Goal: Task Accomplishment & Management: Use online tool/utility

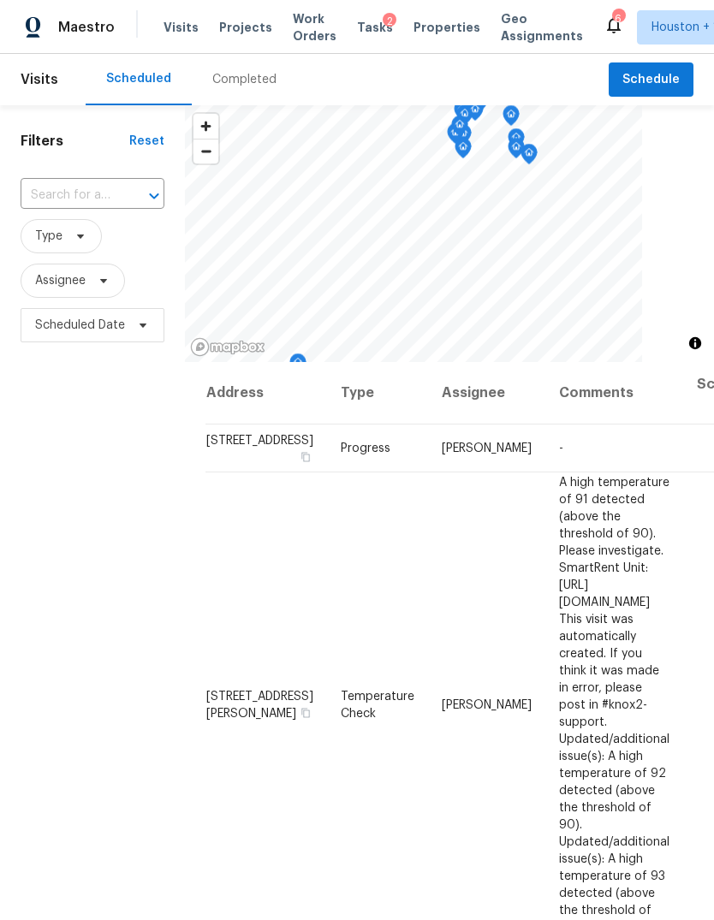
click at [241, 31] on span "Projects" at bounding box center [245, 27] width 53 height 17
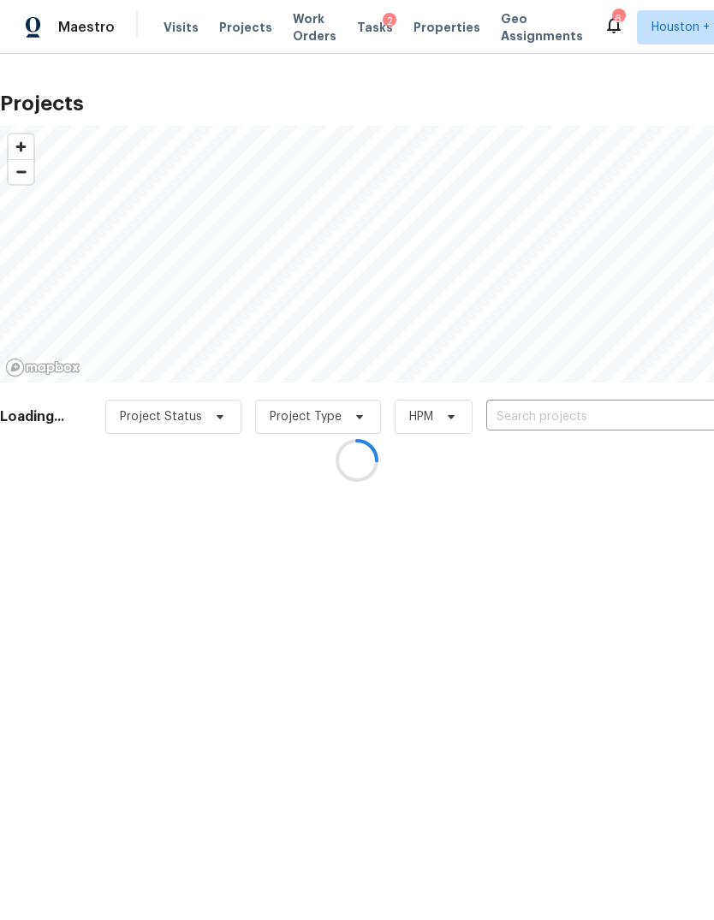
click at [660, 417] on div at bounding box center [357, 460] width 714 height 920
click at [659, 416] on div at bounding box center [357, 460] width 714 height 920
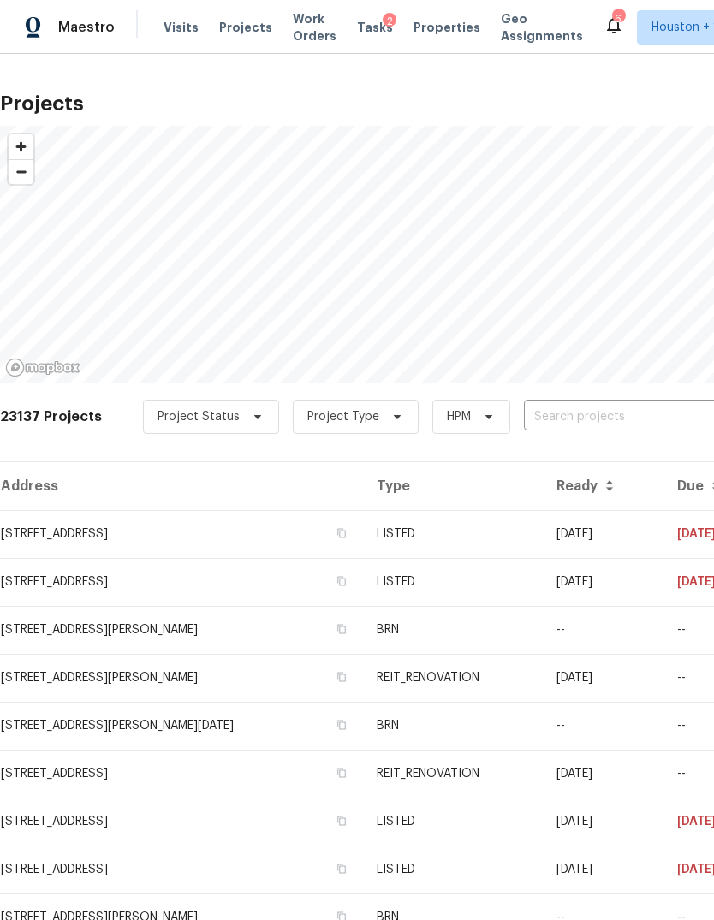
click at [658, 424] on input "text" at bounding box center [622, 417] width 196 height 27
click at [657, 423] on input "text" at bounding box center [622, 417] width 196 height 27
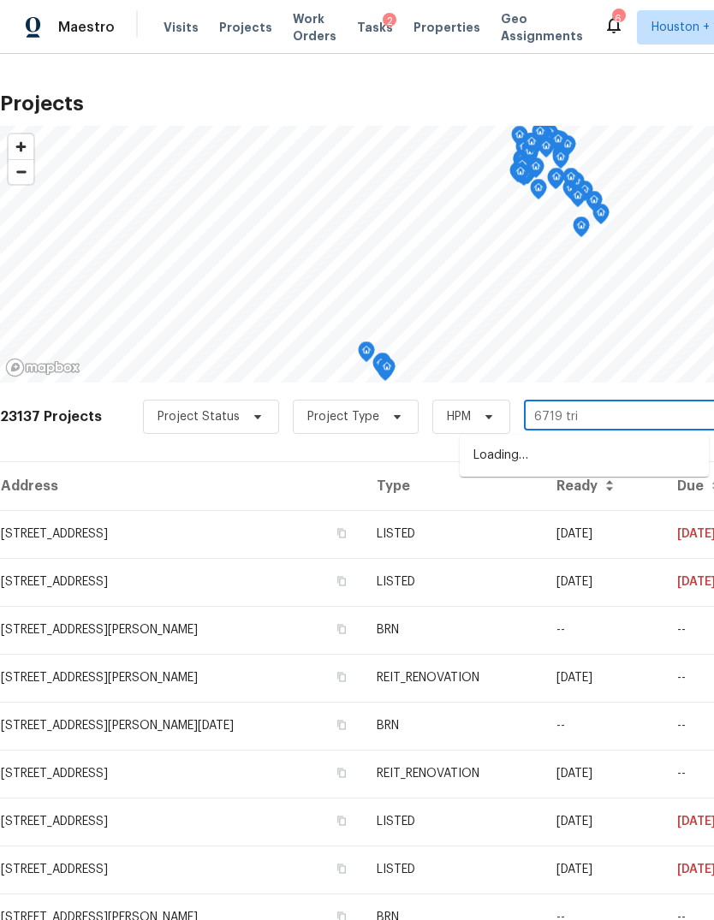
type input "6719 trim"
click at [681, 463] on li "[STREET_ADDRESS]" at bounding box center [584, 456] width 249 height 28
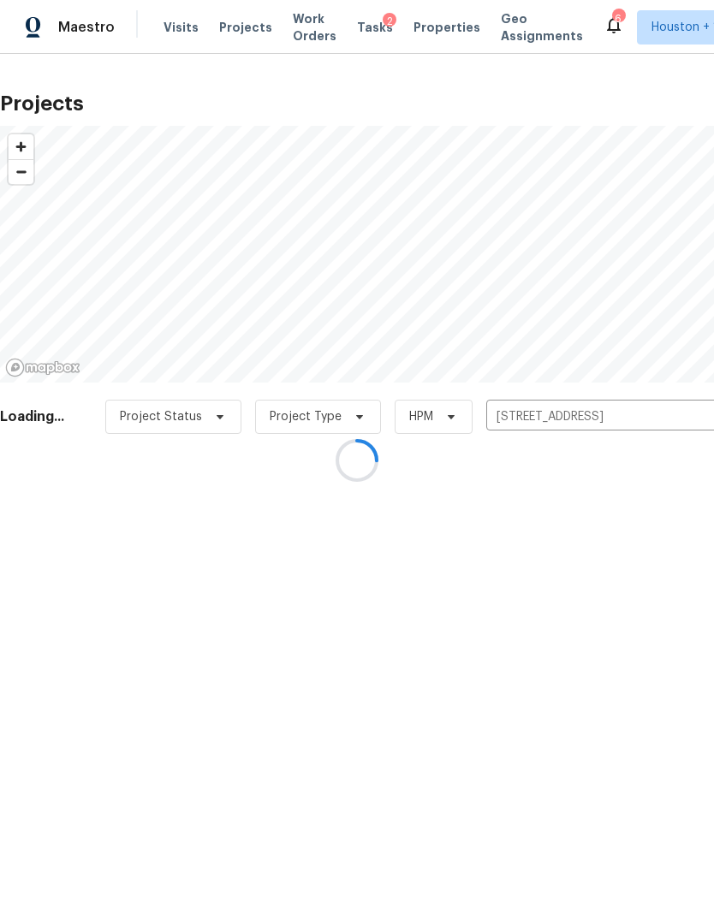
click at [63, 527] on div at bounding box center [357, 460] width 714 height 920
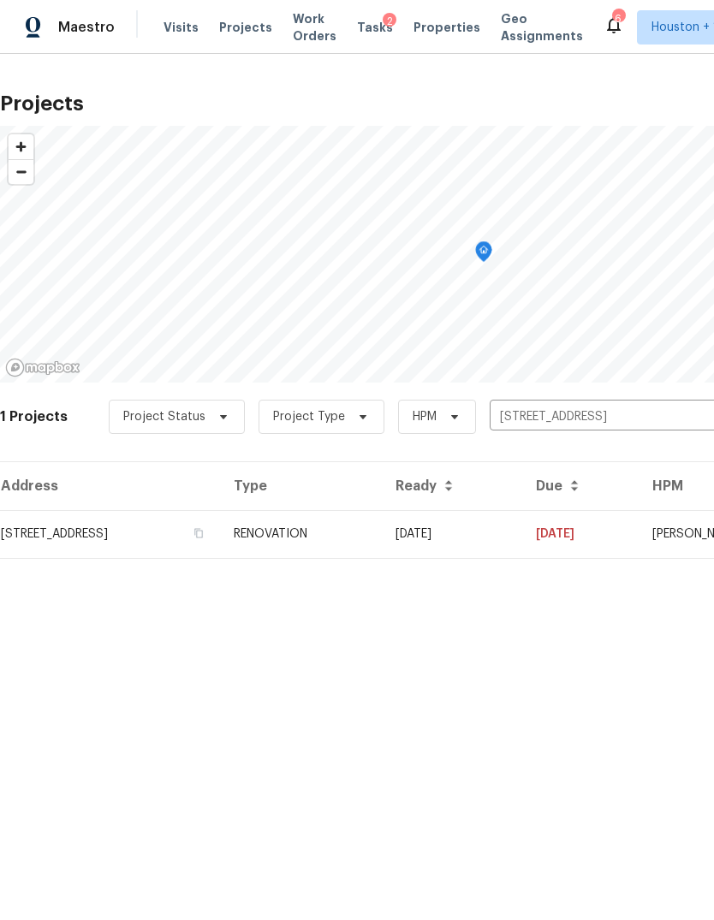
click at [56, 526] on td "[STREET_ADDRESS]" at bounding box center [110, 534] width 220 height 48
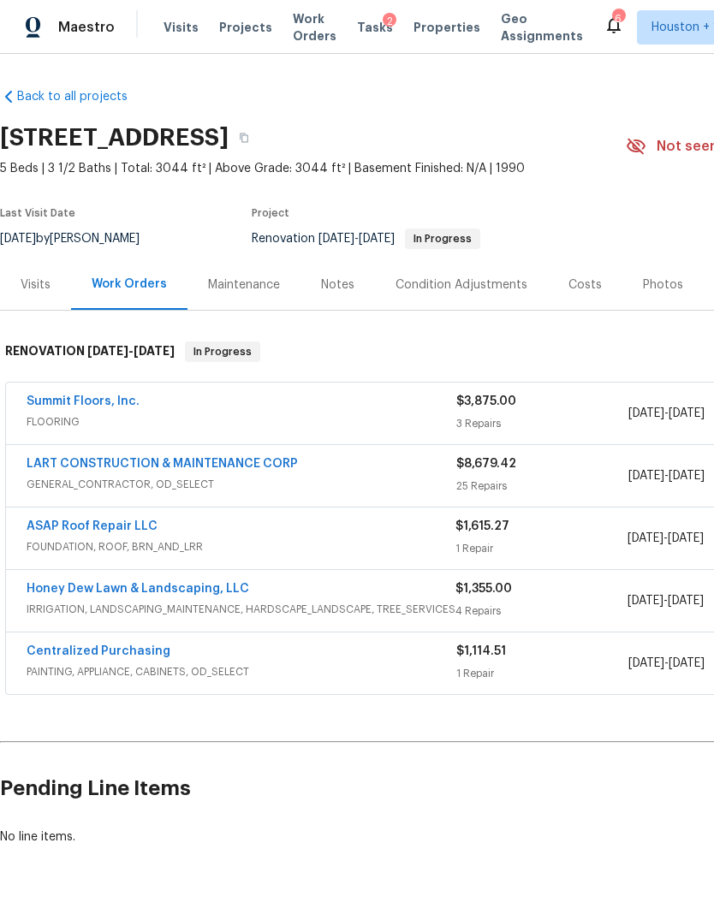
click at [646, 482] on span "[DATE] - [DATE]" at bounding box center [666, 476] width 76 height 17
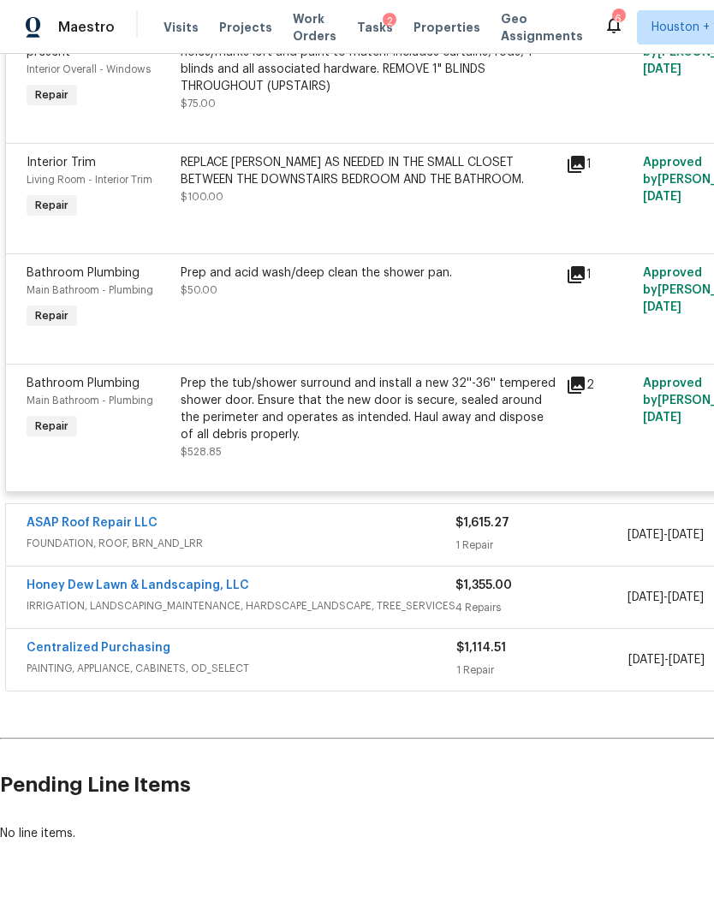
scroll to position [3695, 0]
click at [609, 555] on div "1 Repair" at bounding box center [541, 546] width 171 height 17
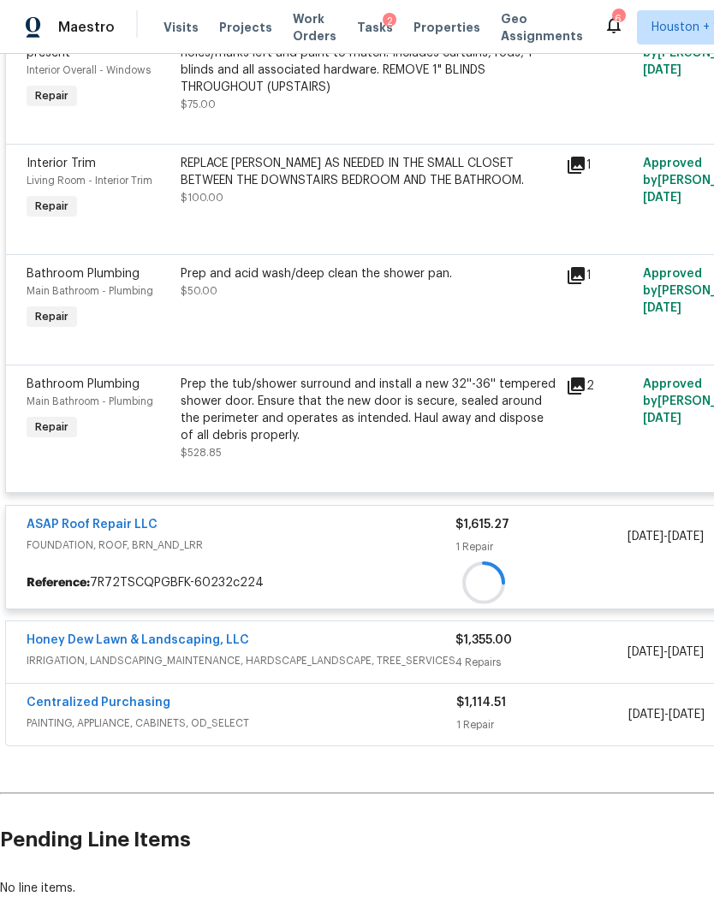
click at [587, 568] on div at bounding box center [484, 583] width 956 height 31
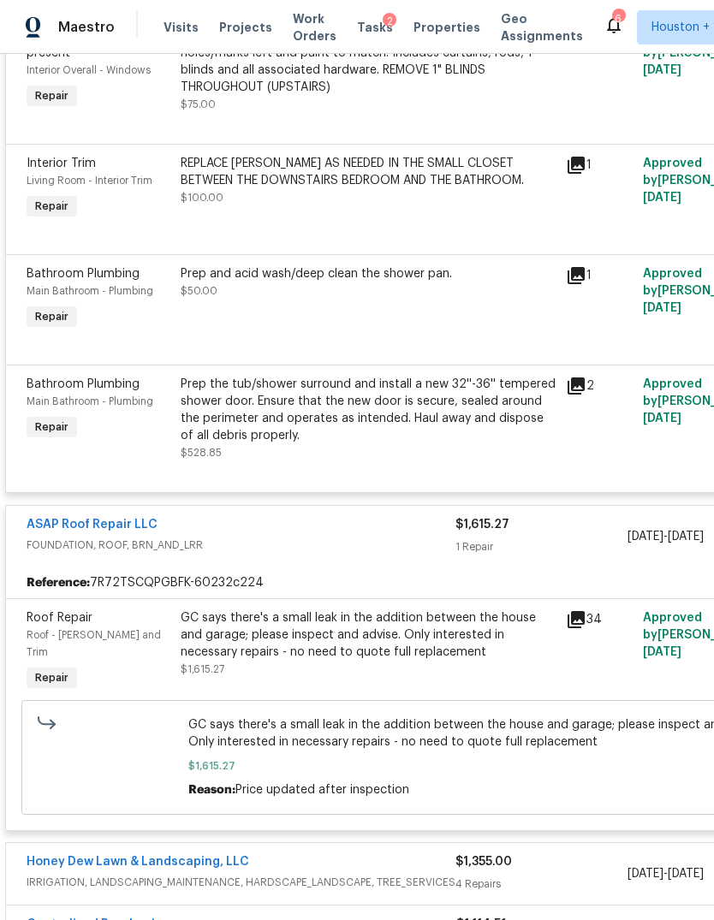
click at [593, 533] on div "$1,615.27" at bounding box center [541, 524] width 171 height 17
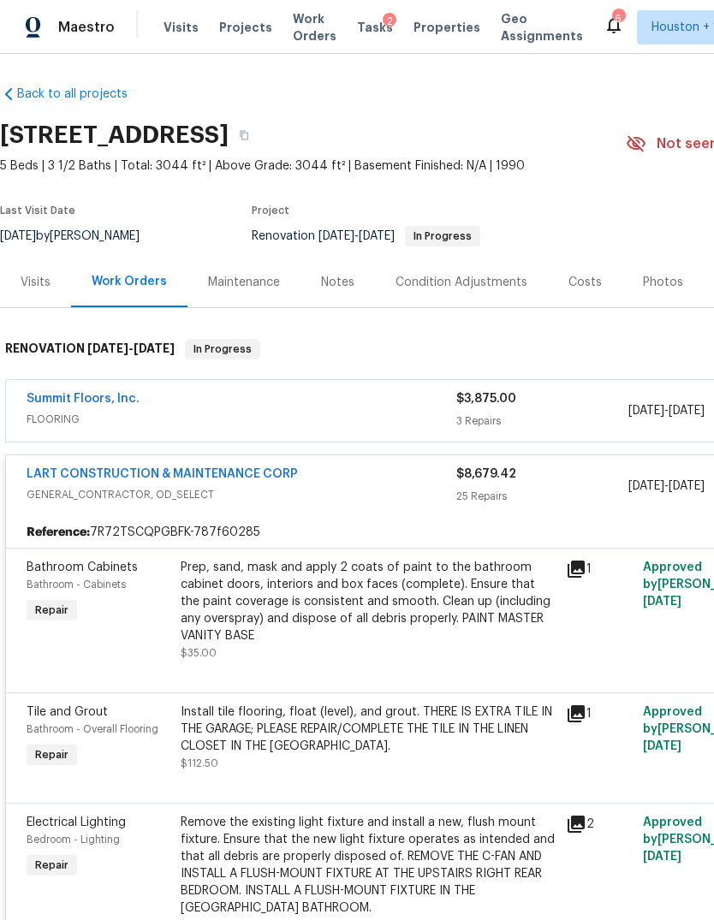
scroll to position [3, 0]
click at [599, 476] on div "$8,679.42 25 Repairs" at bounding box center [542, 485] width 172 height 41
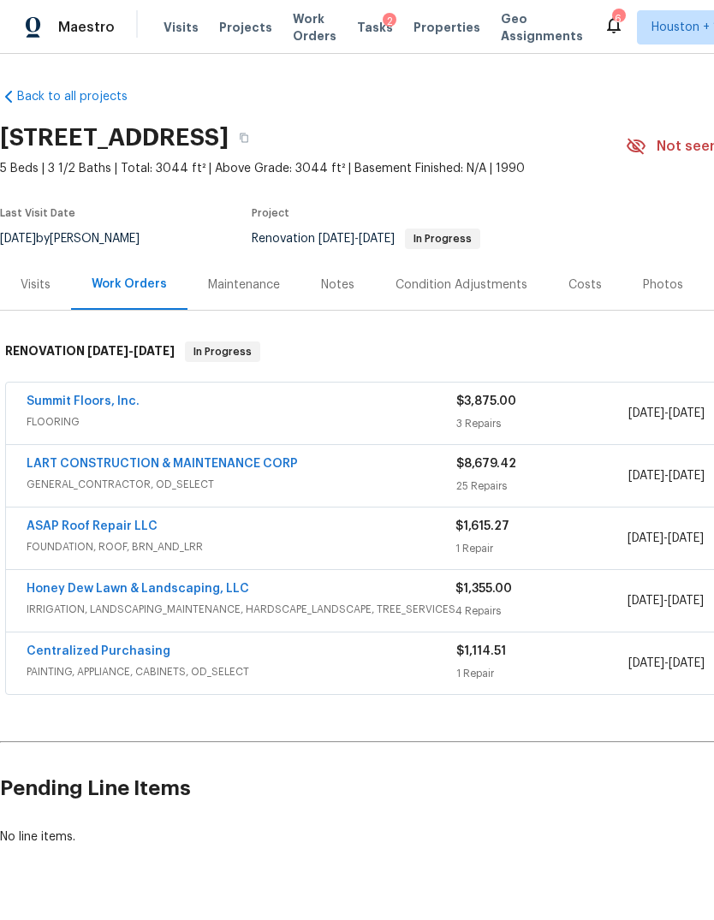
click at [588, 586] on div "$1,355.00" at bounding box center [541, 589] width 171 height 17
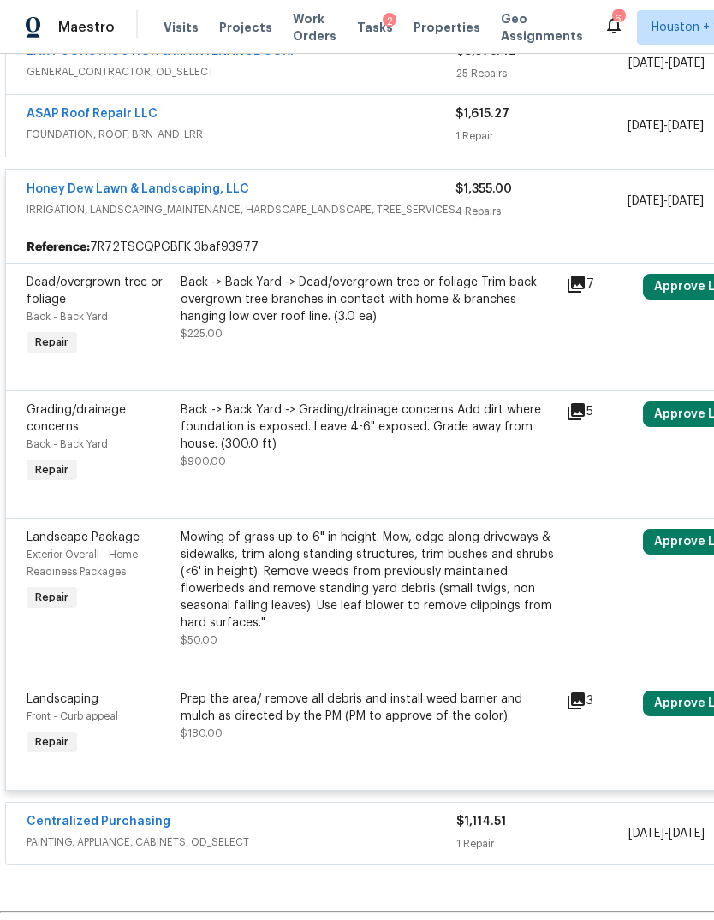
scroll to position [414, 0]
click at [238, 449] on div "Back -> Back Yard -> Grading/drainage concerns Add dirt where foundation is exp…" at bounding box center [368, 435] width 375 height 68
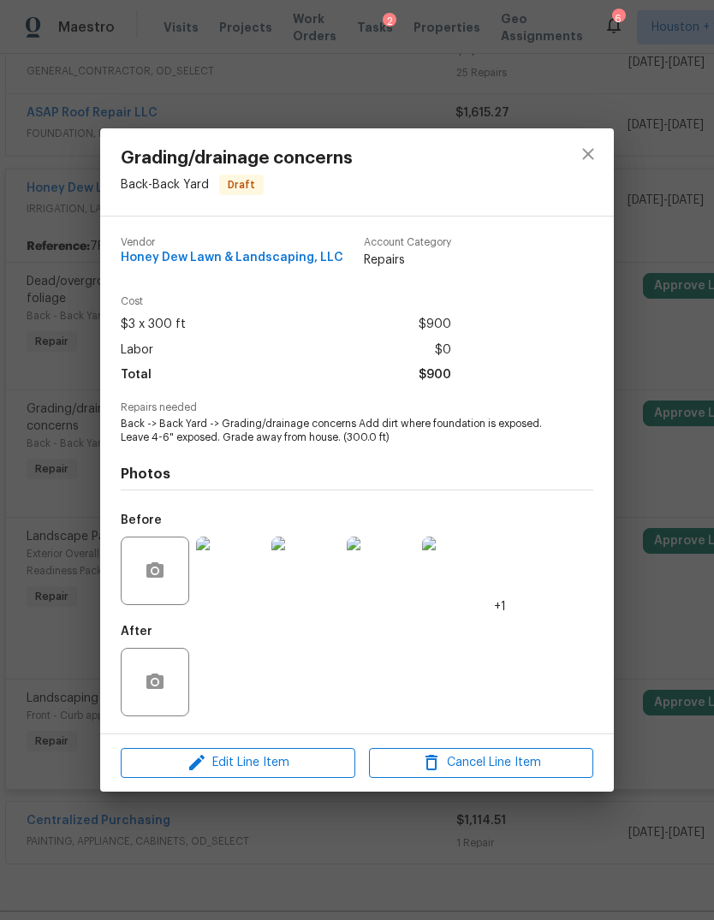
click at [221, 587] on img at bounding box center [230, 571] width 68 height 68
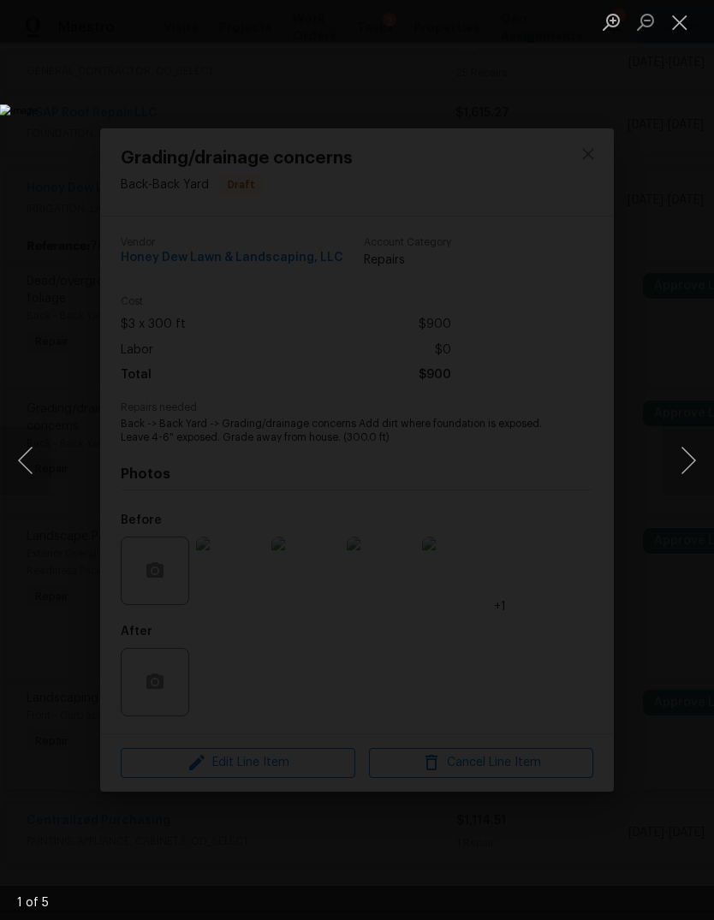
click at [694, 476] on button "Next image" at bounding box center [688, 460] width 51 height 68
click at [689, 479] on button "Next image" at bounding box center [688, 460] width 51 height 68
click at [688, 484] on button "Next image" at bounding box center [688, 460] width 51 height 68
click at [689, 485] on button "Next image" at bounding box center [688, 460] width 51 height 68
click at [682, 491] on button "Next image" at bounding box center [688, 460] width 51 height 68
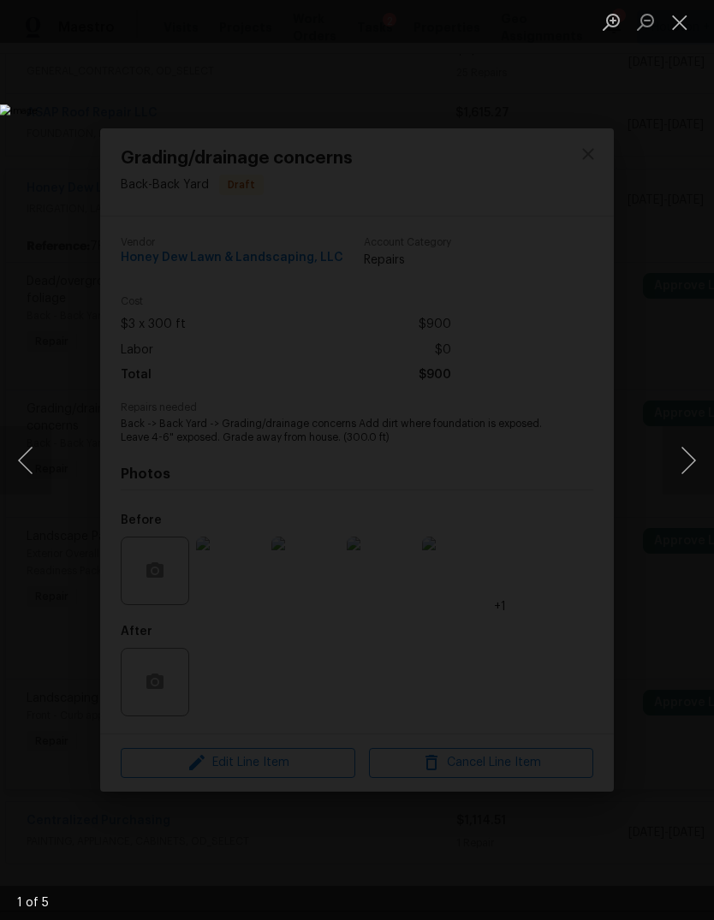
click at [681, 487] on button "Next image" at bounding box center [688, 460] width 51 height 68
click at [688, 486] on button "Next image" at bounding box center [688, 460] width 51 height 68
click at [689, 27] on button "Close lightbox" at bounding box center [680, 22] width 34 height 30
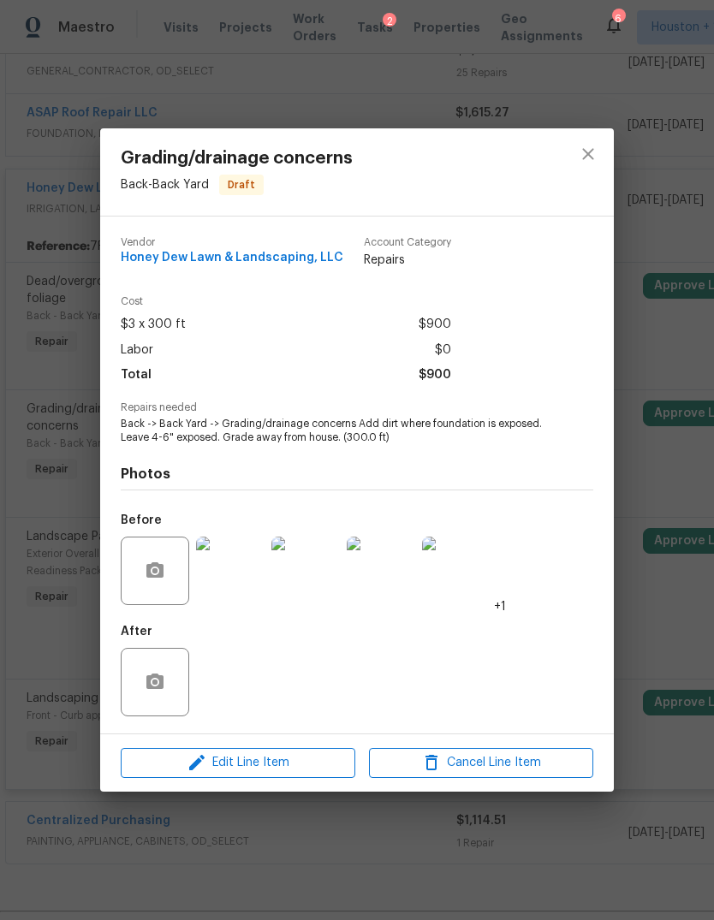
click at [688, 360] on div "Grading/drainage concerns Back - Back Yard Draft Vendor Honey Dew Lawn & Landsc…" at bounding box center [357, 460] width 714 height 920
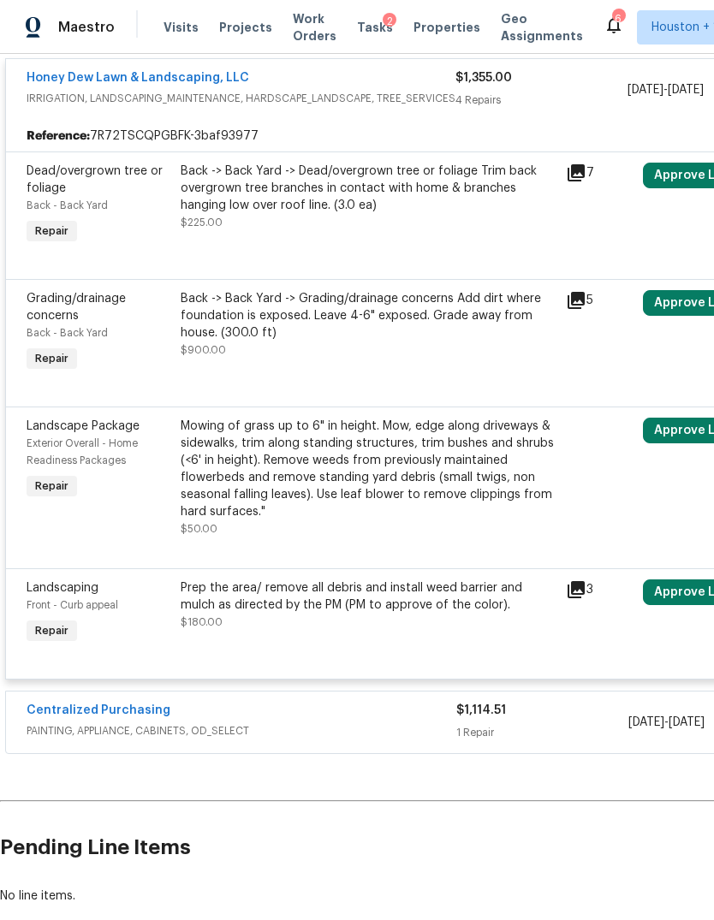
scroll to position [524, 0]
click at [217, 597] on div "Prep the area/ remove all debris and install weed barrier and mulch as directed…" at bounding box center [368, 597] width 375 height 34
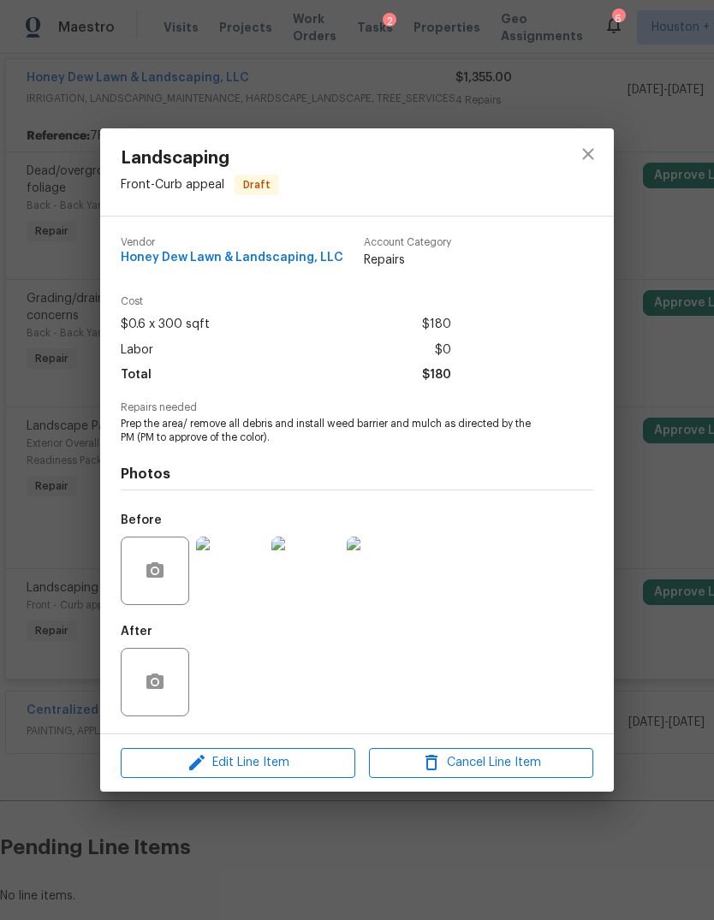
click at [224, 580] on img at bounding box center [230, 571] width 68 height 68
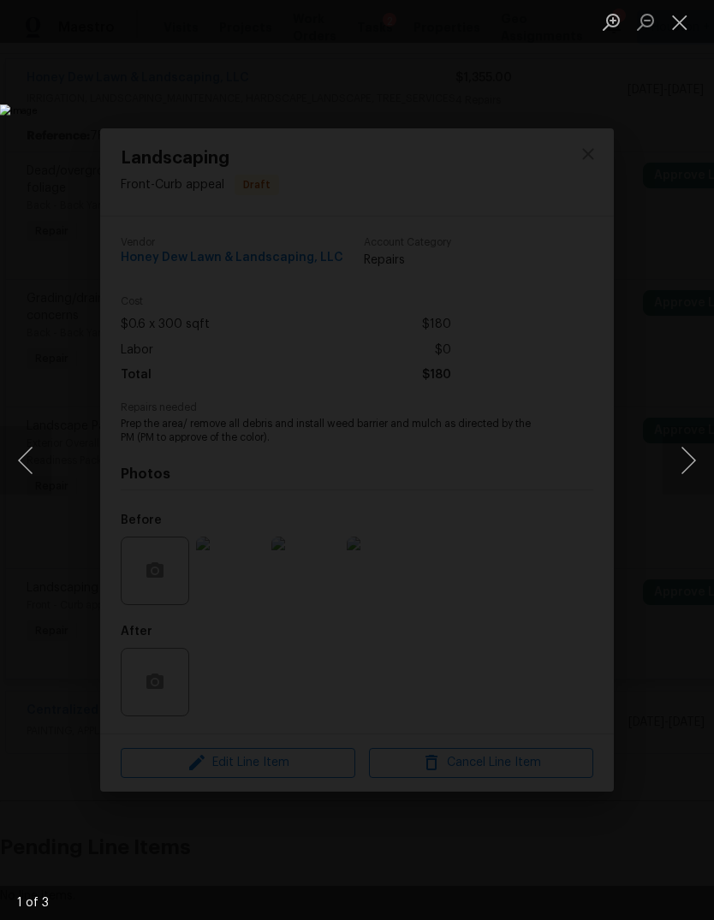
click at [688, 480] on button "Next image" at bounding box center [688, 460] width 51 height 68
click at [688, 479] on button "Next image" at bounding box center [688, 460] width 51 height 68
click at [686, 482] on button "Next image" at bounding box center [688, 460] width 51 height 68
click at [684, 23] on button "Close lightbox" at bounding box center [680, 22] width 34 height 30
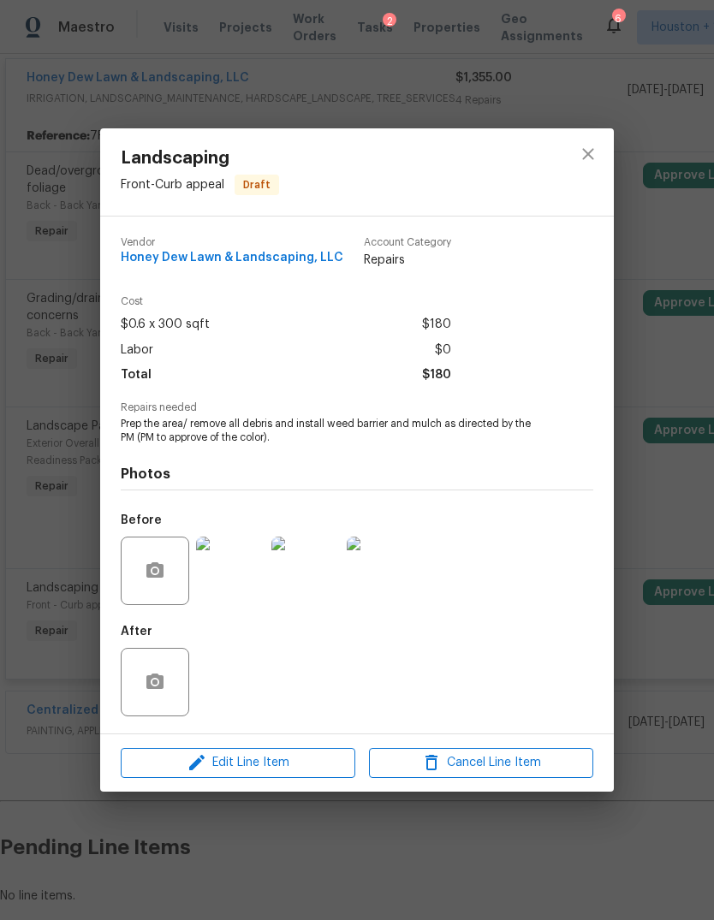
click at [684, 325] on div "Landscaping Front - Curb appeal Draft Vendor Honey Dew Lawn & Landscaping, LLC …" at bounding box center [357, 460] width 714 height 920
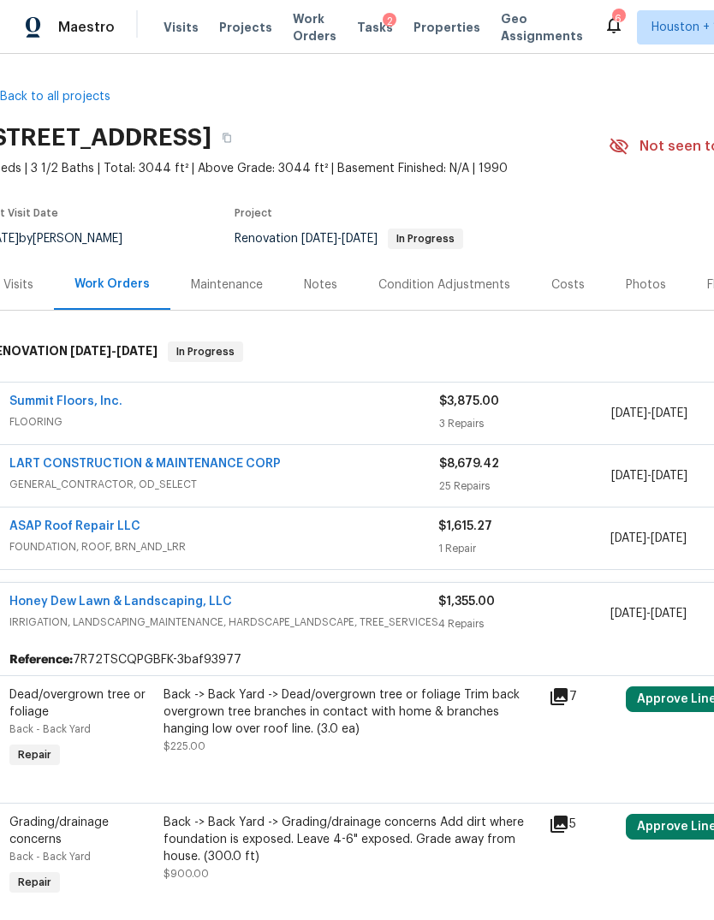
scroll to position [0, 17]
click at [555, 474] on div "$8,679.42 25 Repairs" at bounding box center [525, 476] width 172 height 41
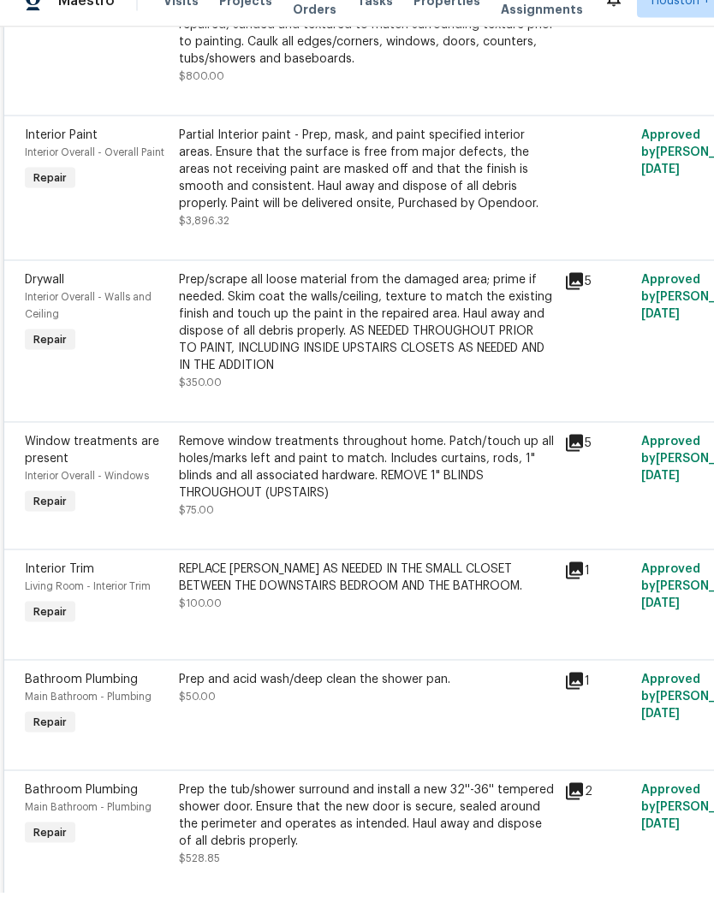
scroll to position [3262, 2]
click at [504, 808] on div "Prep the tub/shower surround and install a new 32''-36'' tempered shower door. …" at bounding box center [366, 842] width 375 height 68
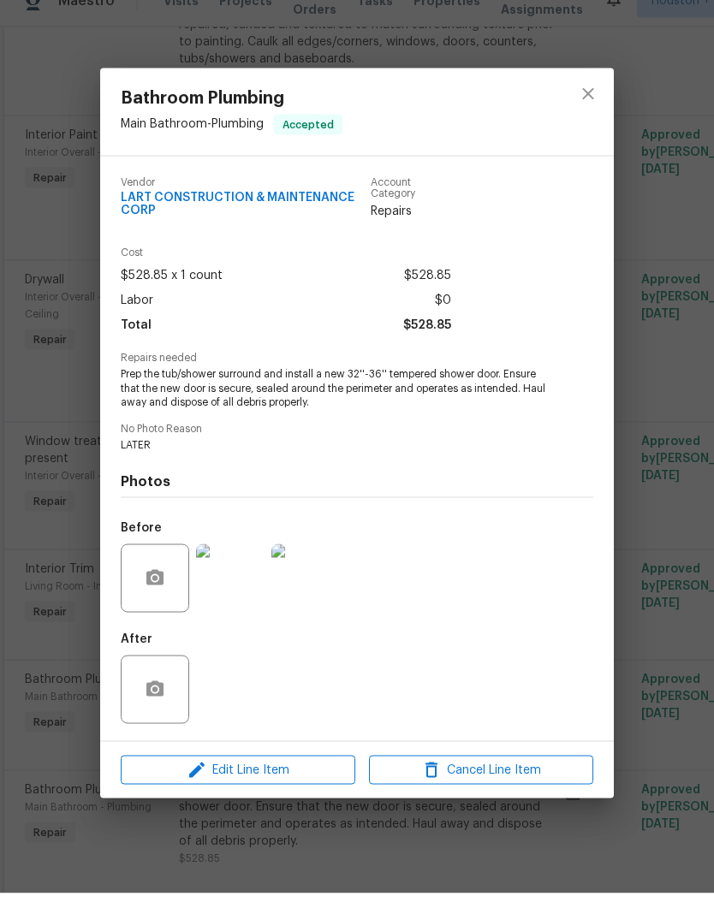
click at [491, 798] on div "Edit Line Item Cancel Line Item" at bounding box center [357, 797] width 514 height 57
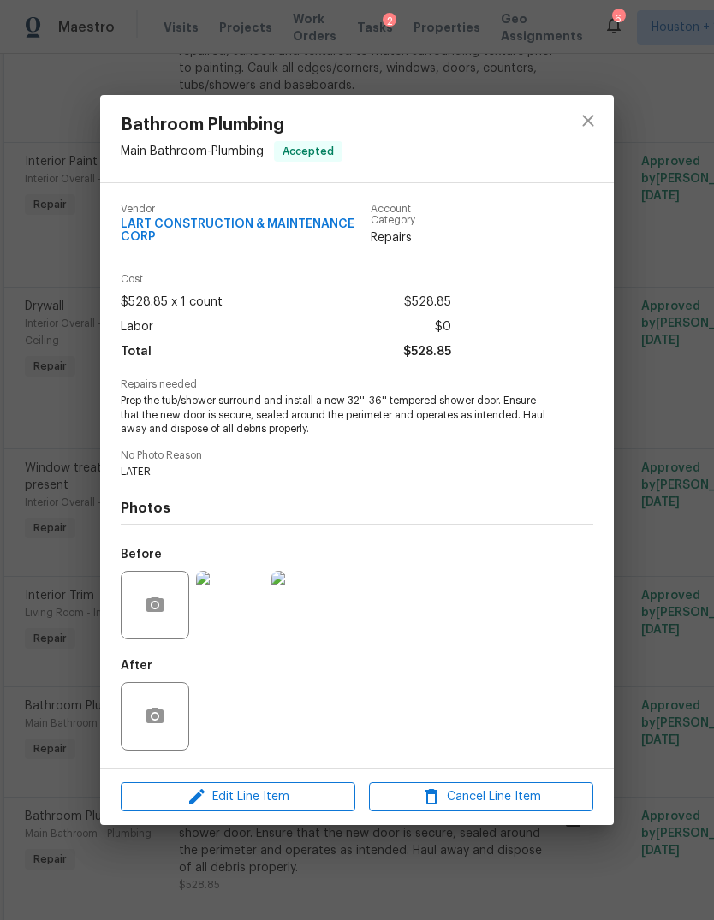
click at [218, 612] on img at bounding box center [230, 605] width 68 height 68
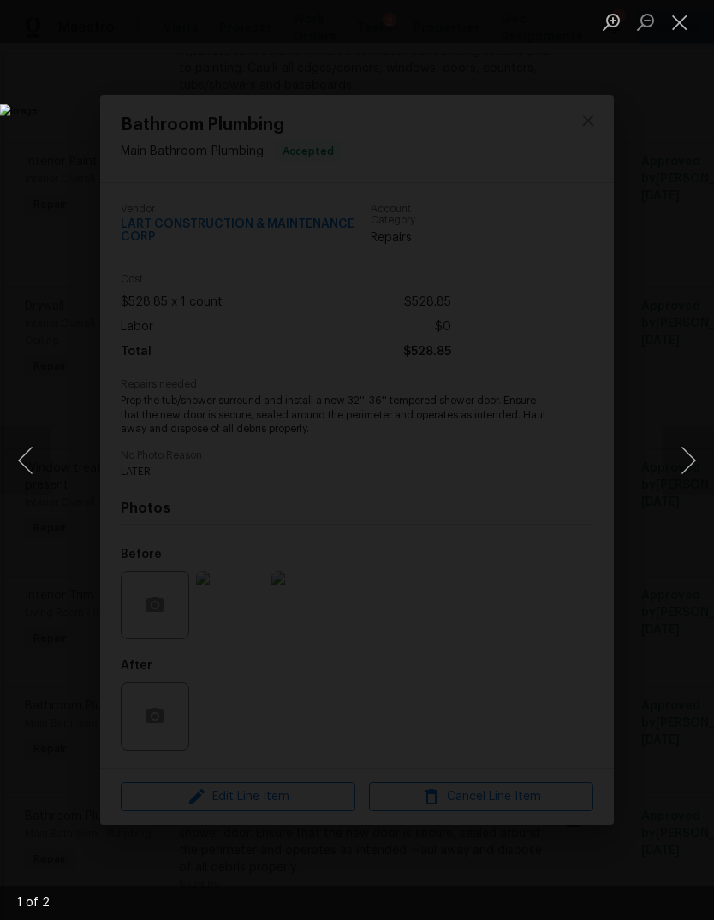
click at [694, 479] on button "Next image" at bounding box center [688, 460] width 51 height 68
click at [692, 476] on button "Next image" at bounding box center [688, 460] width 51 height 68
click at [673, 17] on button "Close lightbox" at bounding box center [680, 22] width 34 height 30
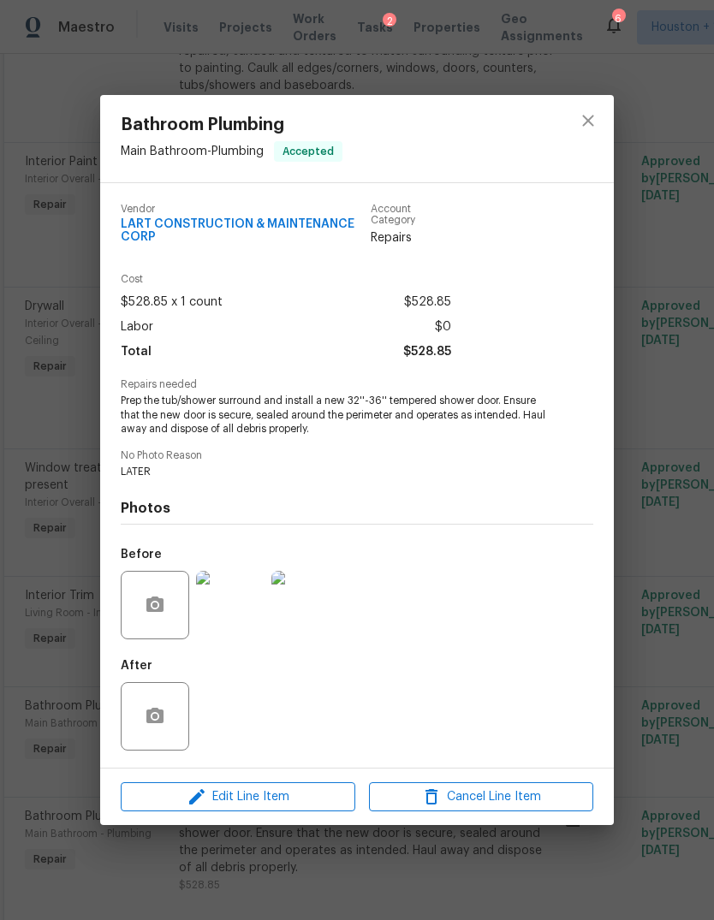
click at [691, 422] on div "Bathroom Plumbing Main Bathroom - Plumbing Accepted Vendor LART CONSTRUCTION & …" at bounding box center [357, 460] width 714 height 920
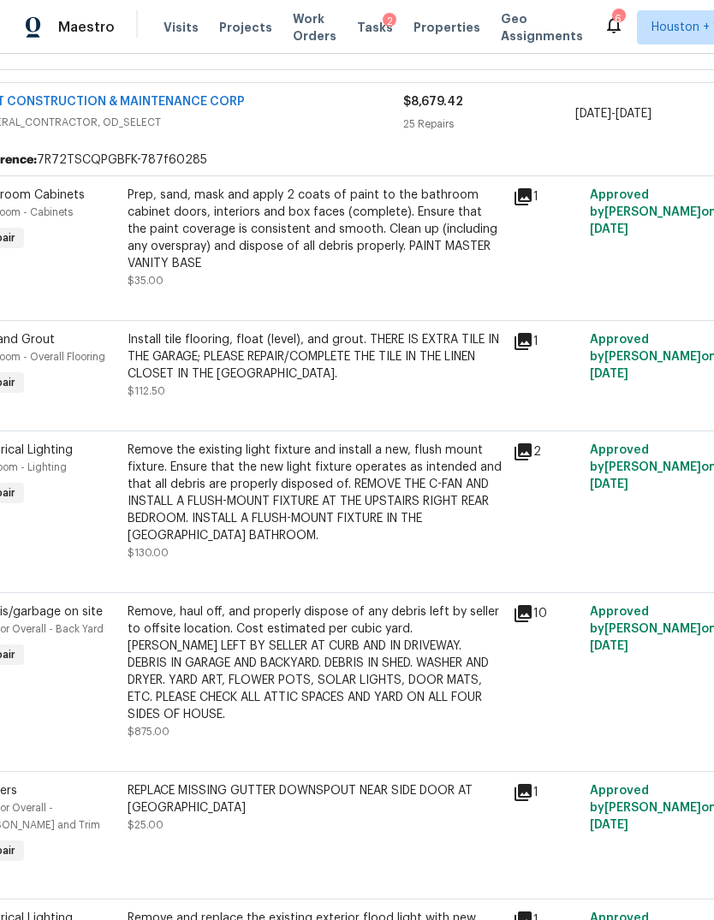
scroll to position [0, 0]
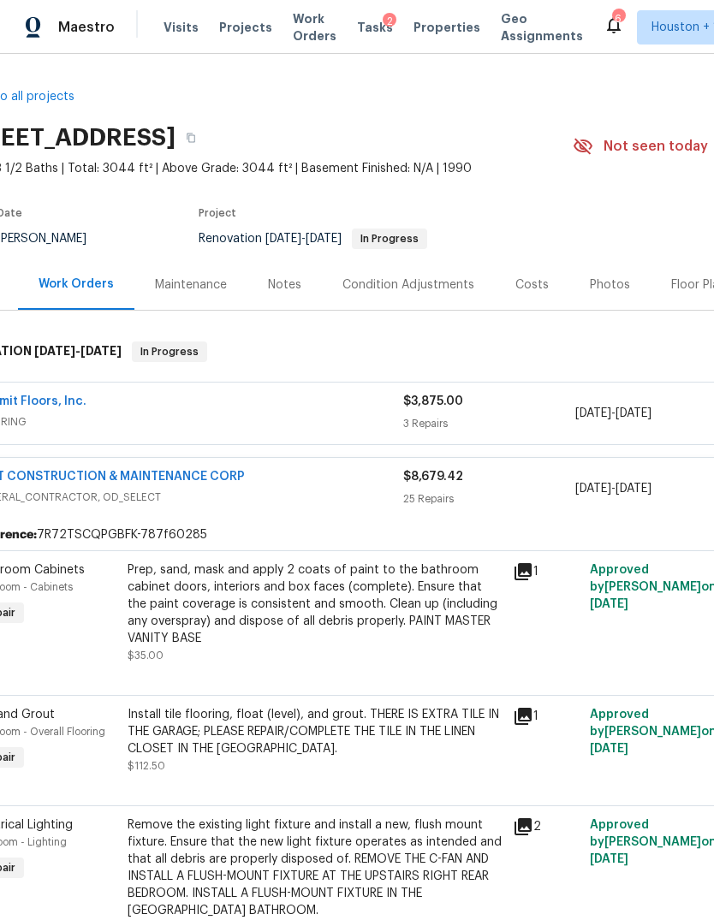
click at [632, 282] on div "Photos" at bounding box center [609, 284] width 81 height 51
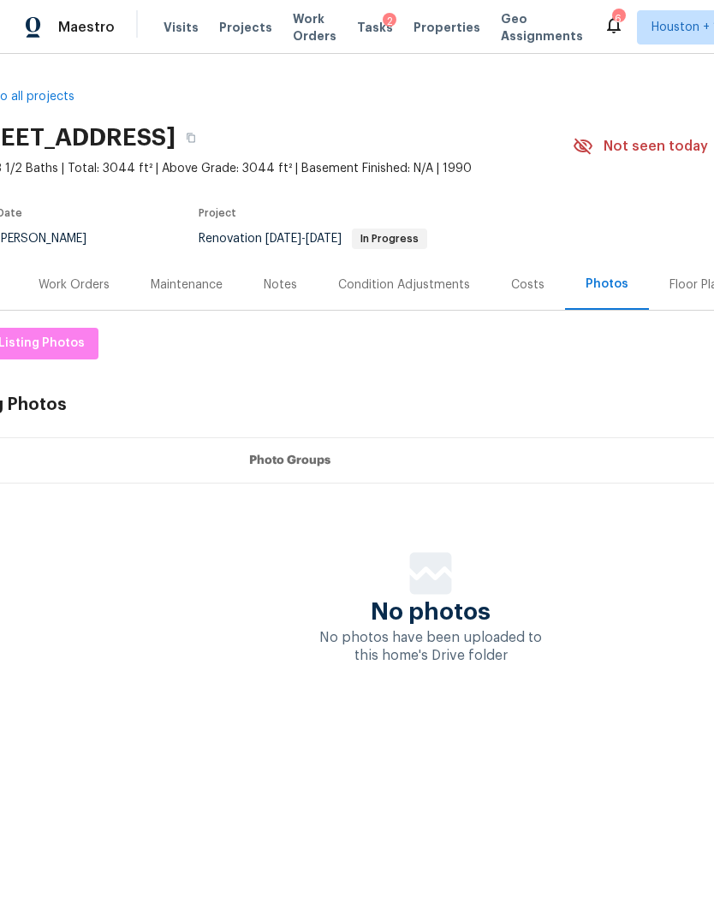
click at [81, 286] on div "Work Orders" at bounding box center [74, 285] width 71 height 17
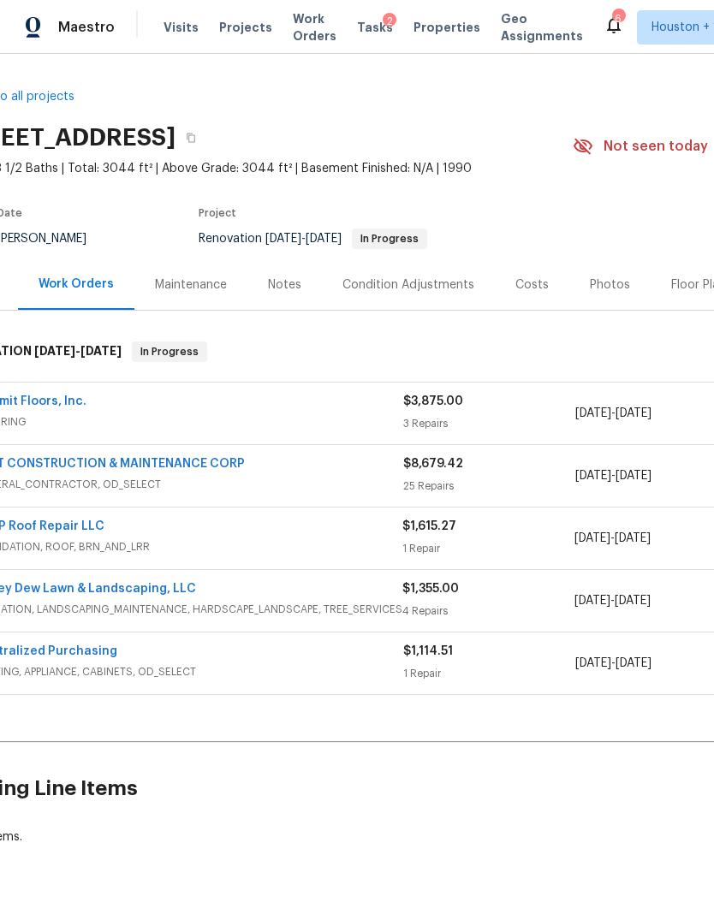
click at [562, 495] on div "$8,679.42 25 Repairs" at bounding box center [489, 476] width 172 height 41
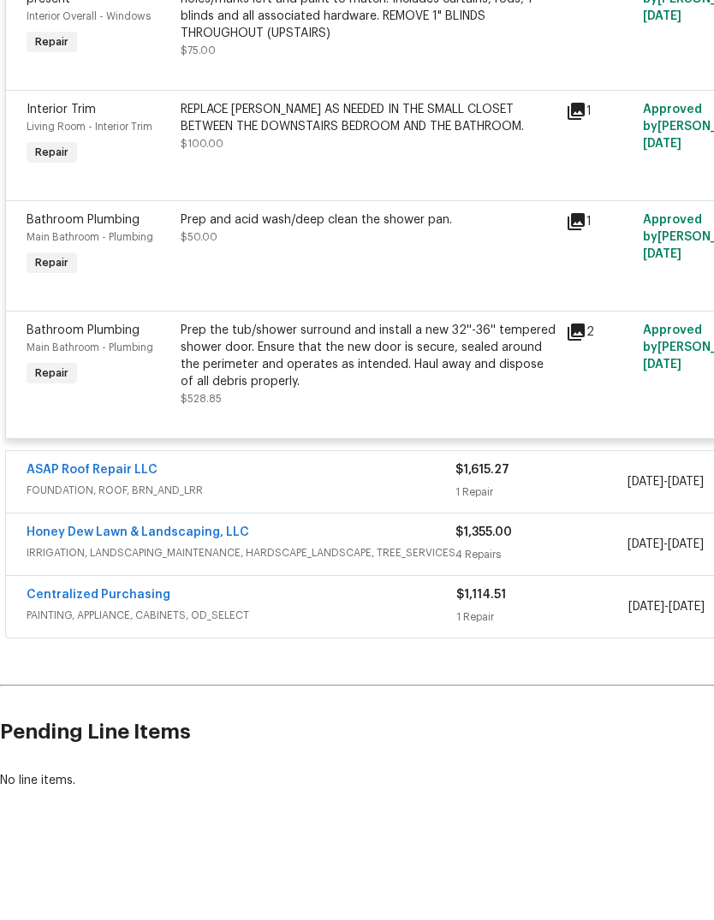
scroll to position [3690, 0]
click at [564, 583] on div "$1,355.00 4 Repairs" at bounding box center [541, 603] width 171 height 41
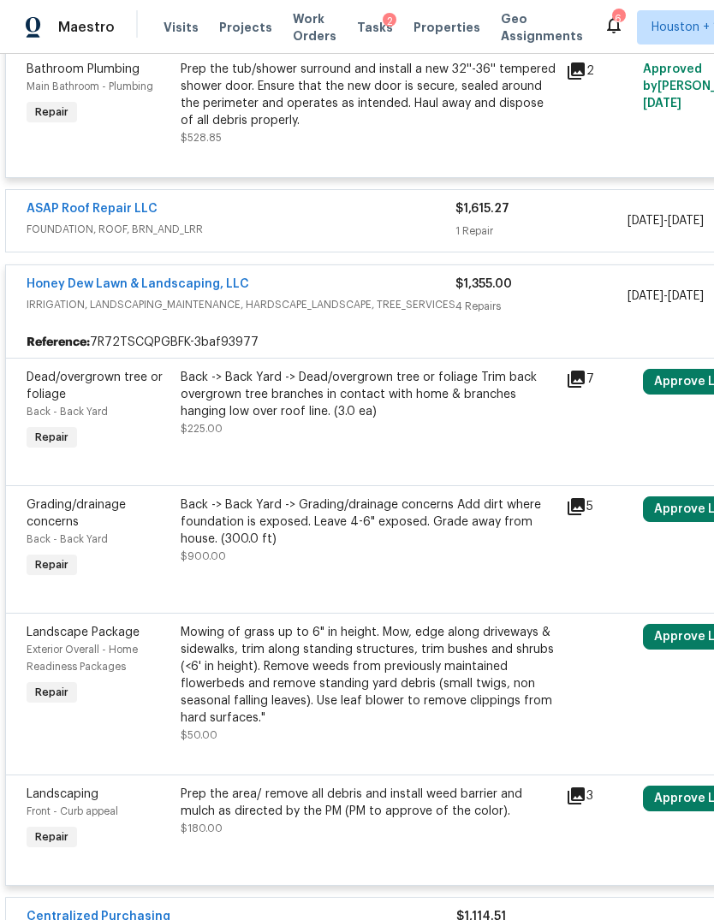
scroll to position [4010, 0]
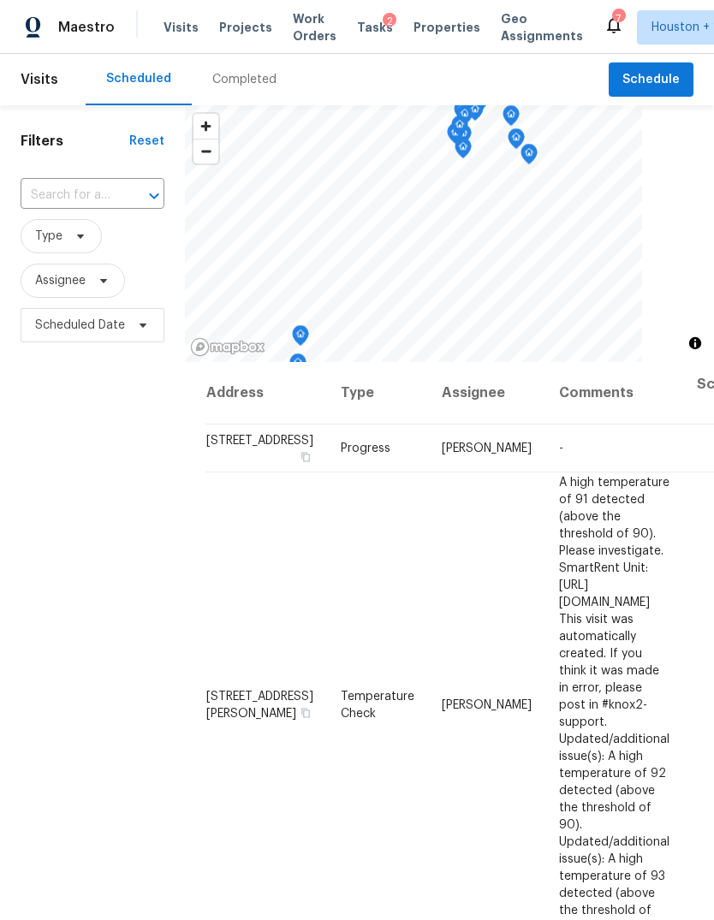
click at [225, 35] on span "Projects" at bounding box center [245, 27] width 53 height 17
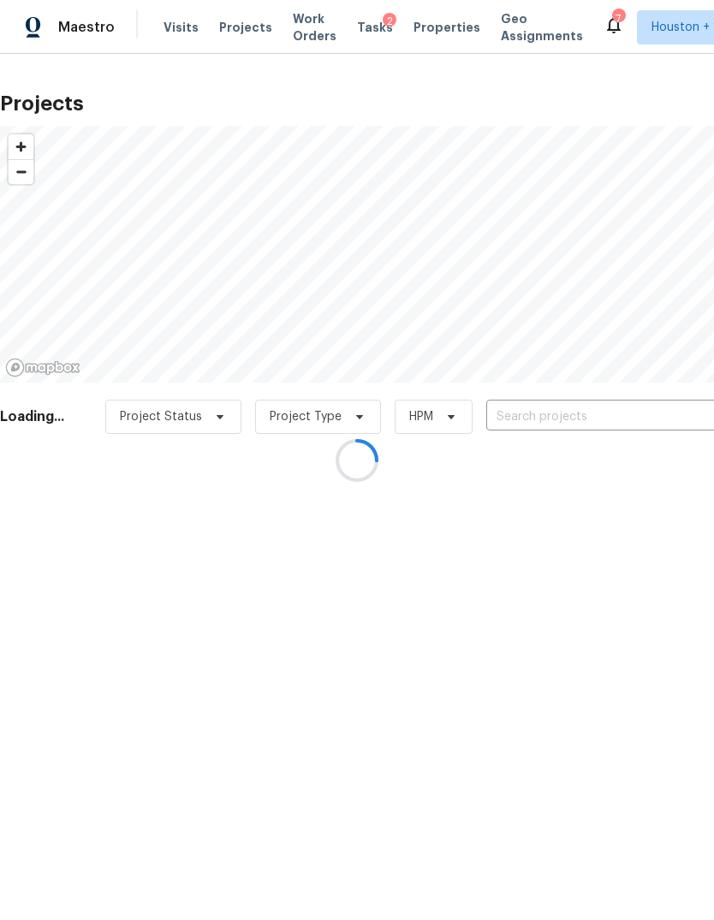
click at [660, 420] on div at bounding box center [357, 460] width 714 height 920
click at [666, 408] on div at bounding box center [357, 460] width 714 height 920
click at [676, 414] on div at bounding box center [357, 460] width 714 height 920
click at [678, 420] on input "text" at bounding box center [584, 417] width 196 height 27
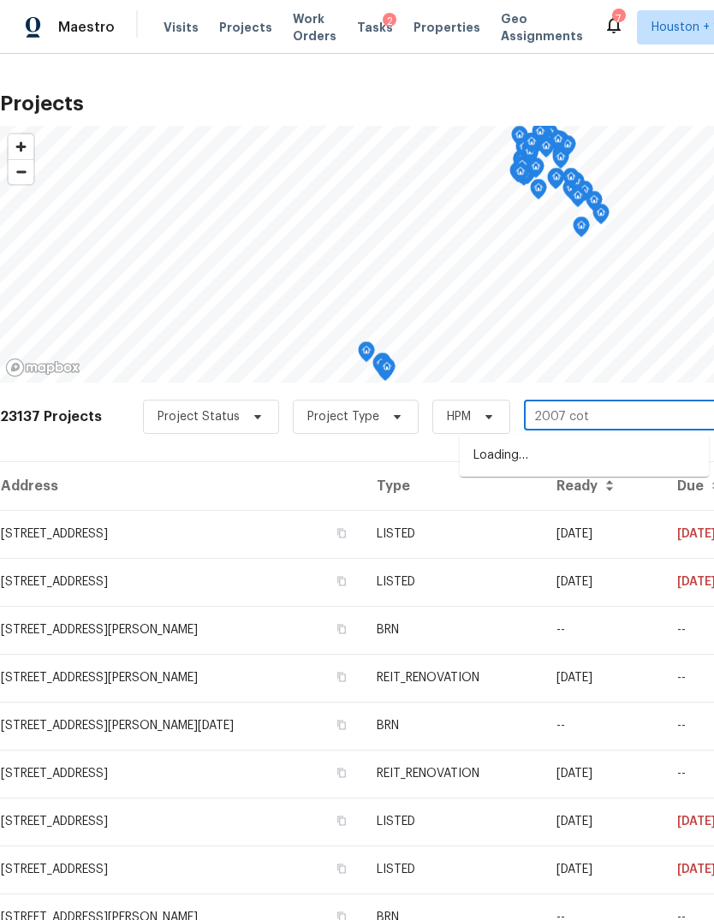
type input "2007 cott"
click at [605, 468] on li "2007 Cottonwood Dr, Portland, TX 78374" at bounding box center [584, 456] width 249 height 28
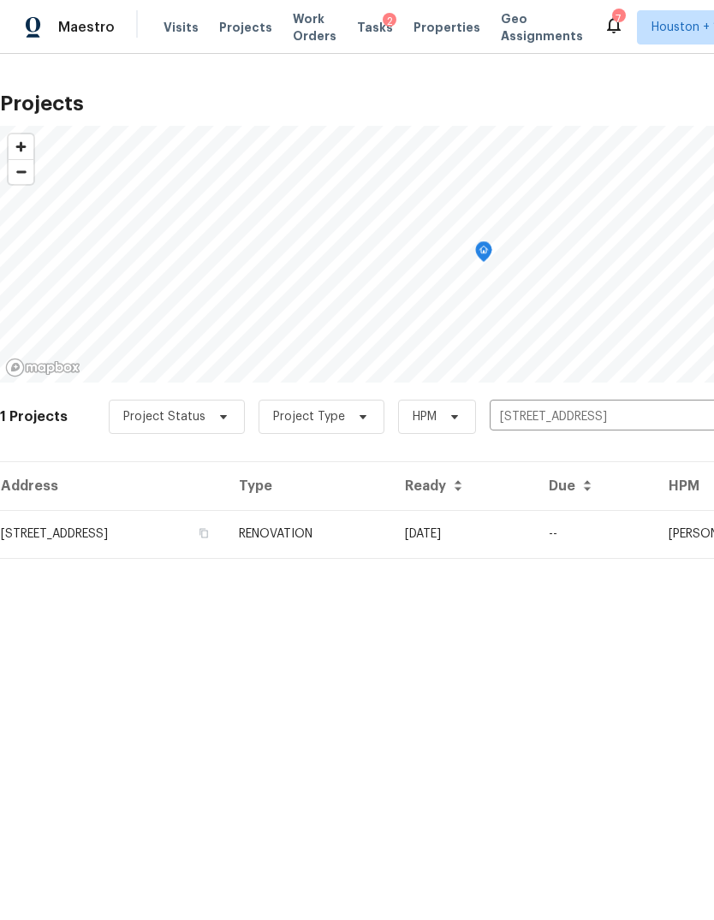
click at [67, 527] on td "2007 Cottonwood Dr, Portland, TX 78374" at bounding box center [112, 534] width 225 height 48
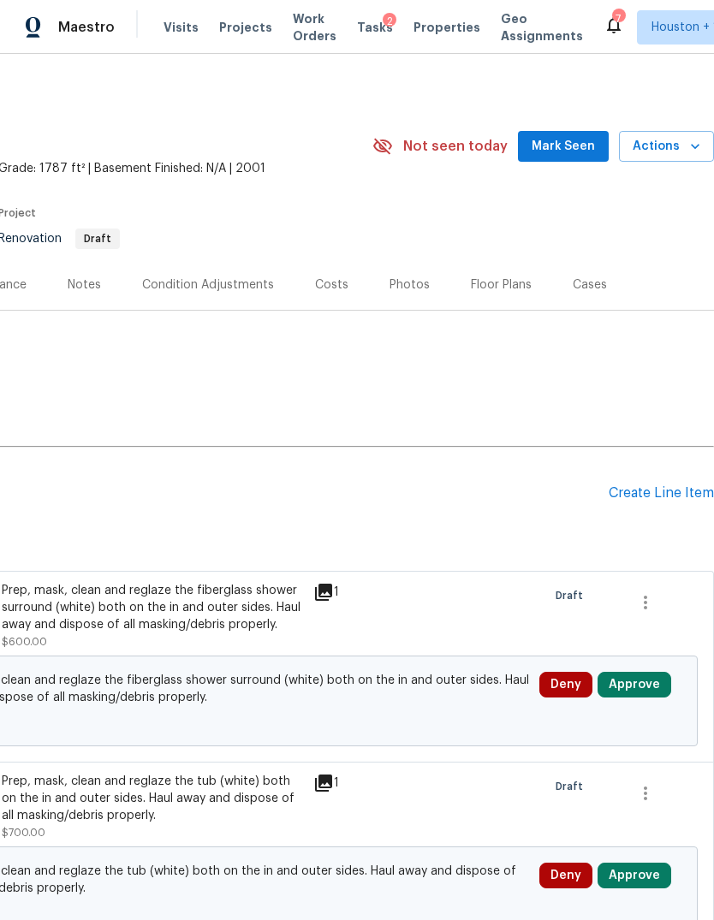
scroll to position [-1, 253]
click at [684, 151] on span "Actions" at bounding box center [667, 146] width 68 height 21
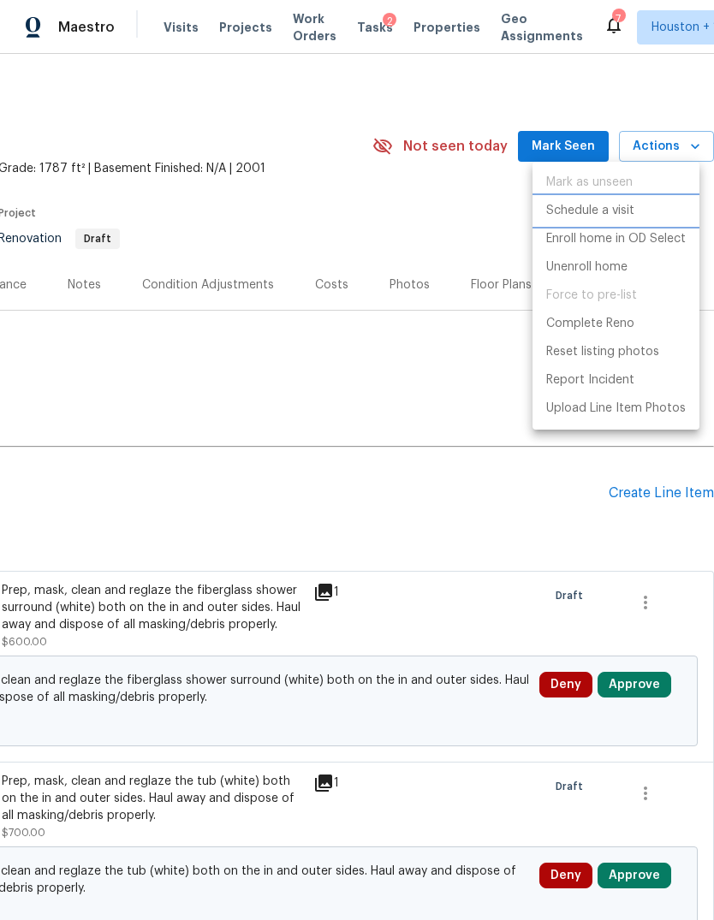
click at [632, 207] on p "Schedule a visit" at bounding box center [590, 211] width 88 height 18
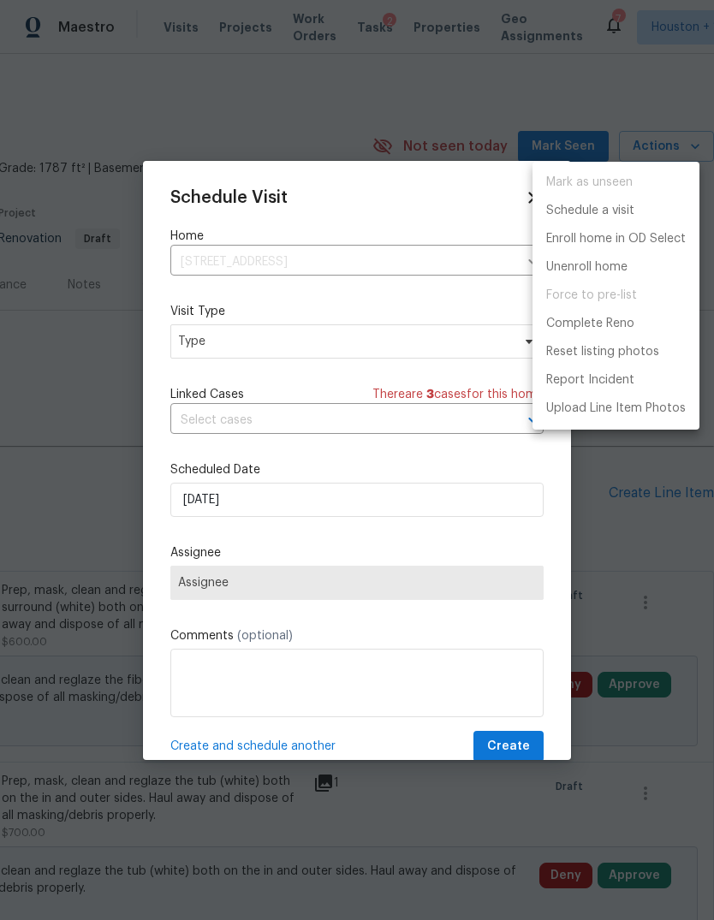
click at [438, 443] on div at bounding box center [357, 460] width 714 height 920
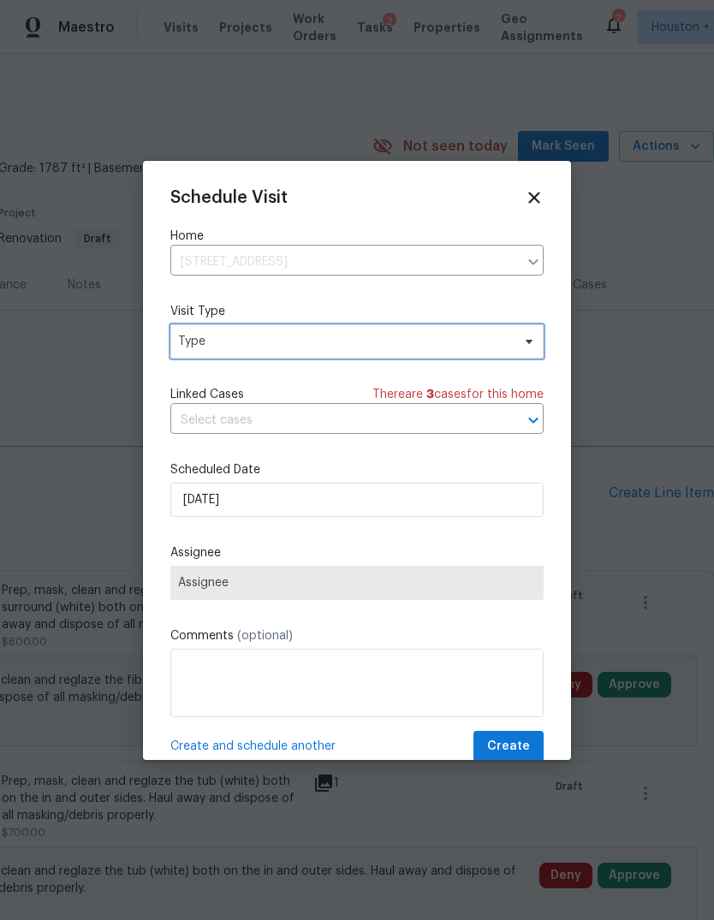
click at [493, 334] on span "Type" at bounding box center [344, 341] width 333 height 17
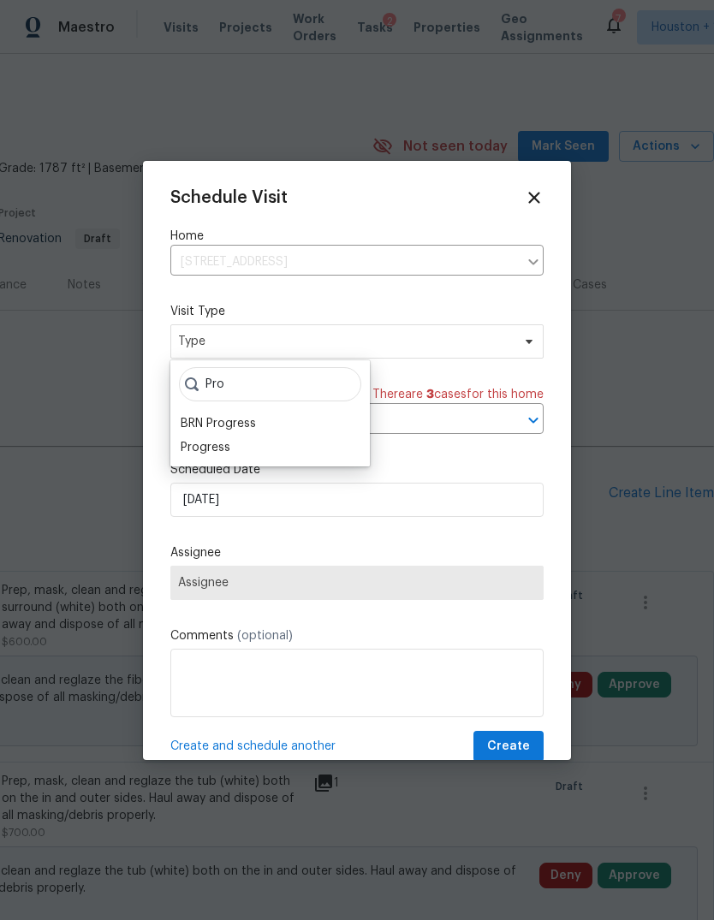
type input "Pro"
click at [194, 450] on div "Progress" at bounding box center [206, 447] width 50 height 17
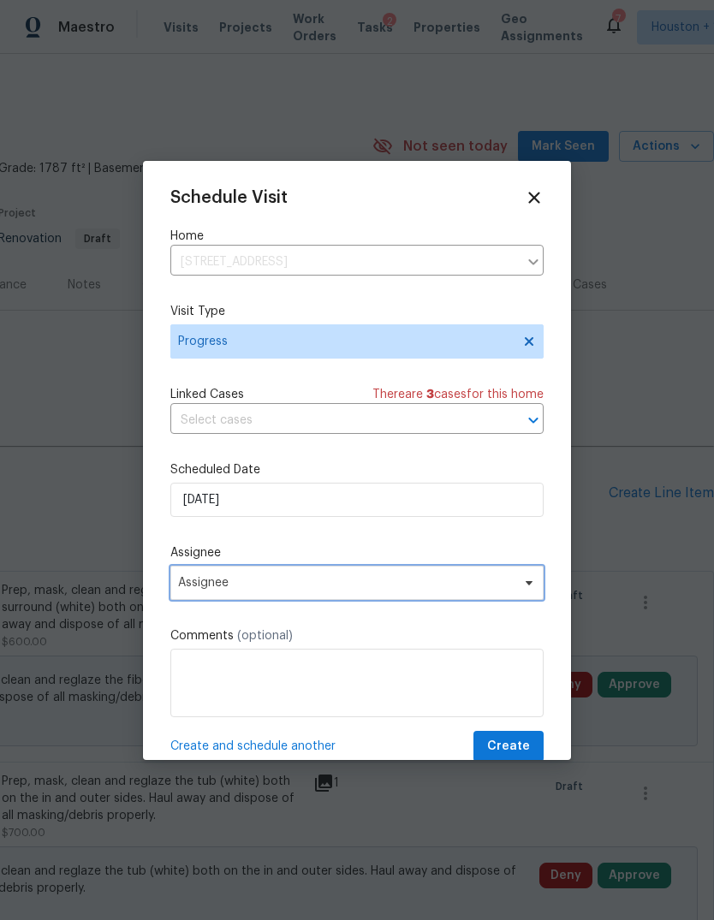
click at [204, 587] on span "Assignee" at bounding box center [346, 583] width 336 height 14
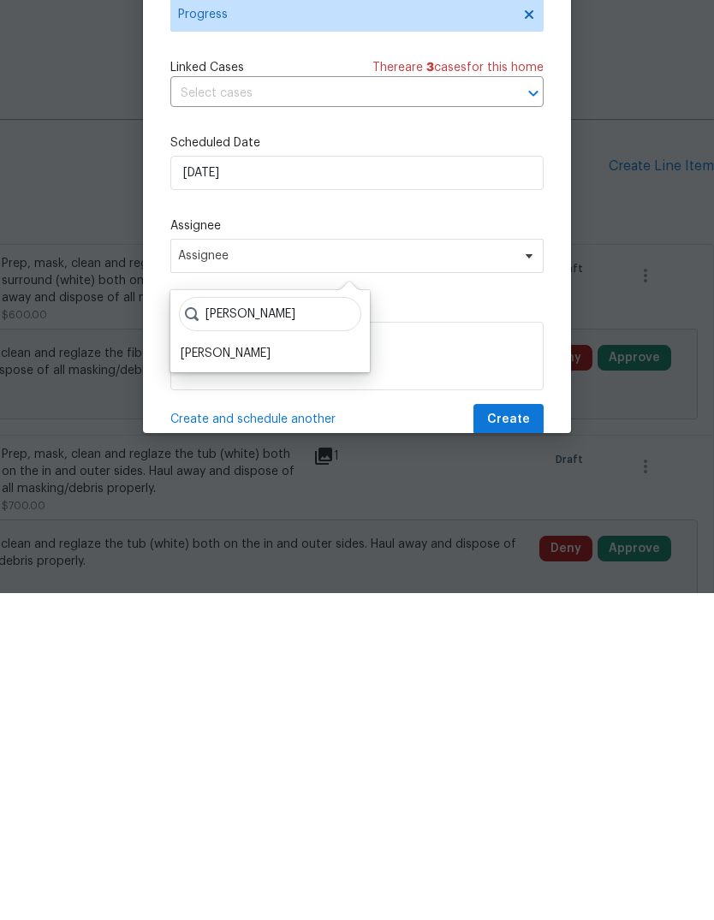
type input "Steve"
click at [219, 672] on div "[PERSON_NAME]" at bounding box center [226, 680] width 90 height 17
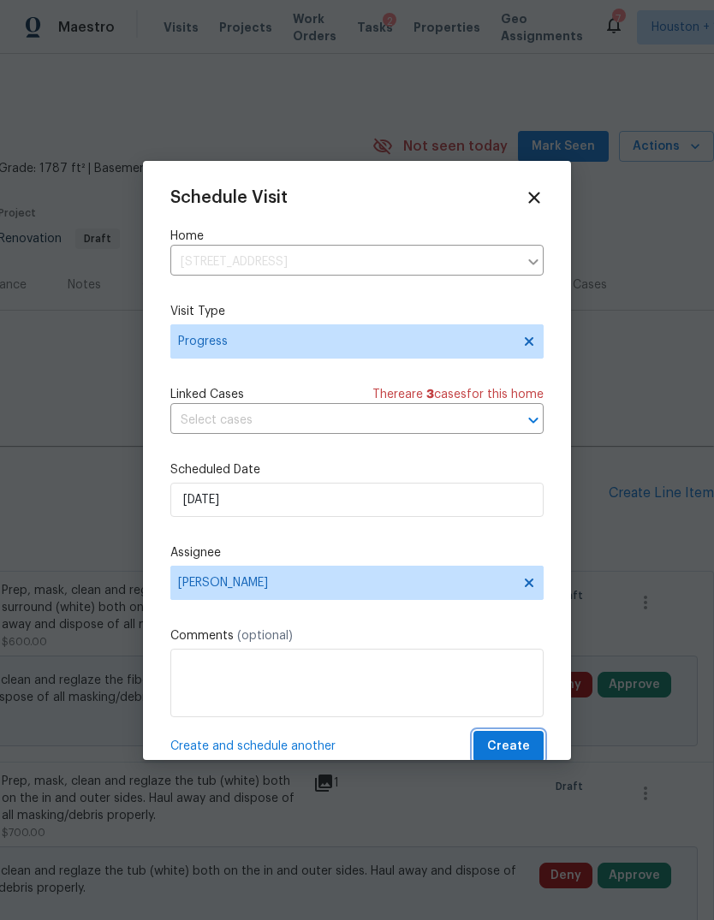
click at [515, 735] on button "Create" at bounding box center [509, 747] width 70 height 32
